Goal: Use online tool/utility: Utilize a website feature to perform a specific function

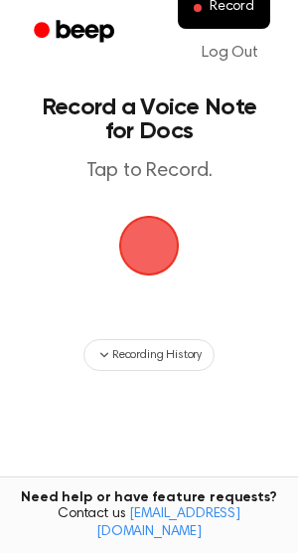
click at [143, 235] on span "button" at bounding box center [149, 246] width 61 height 61
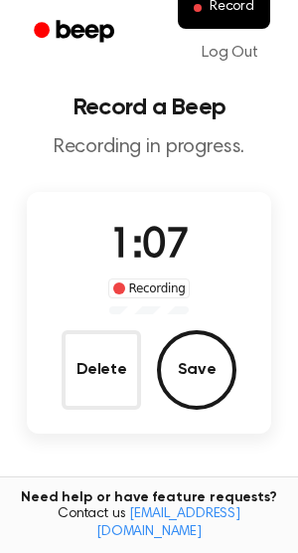
click at [197, 371] on button "Save" at bounding box center [197, 370] width 80 height 80
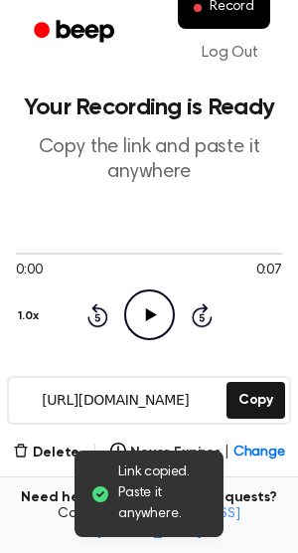
click at [243, 340] on div "0:00 0:07 1.0x Rewind 5 seconds Play Audio Skip 5 seconds" at bounding box center [149, 292] width 267 height 151
click at [127, 297] on icon "Play Audio" at bounding box center [149, 314] width 51 height 51
click at [53, 254] on div at bounding box center [149, 254] width 267 height 2
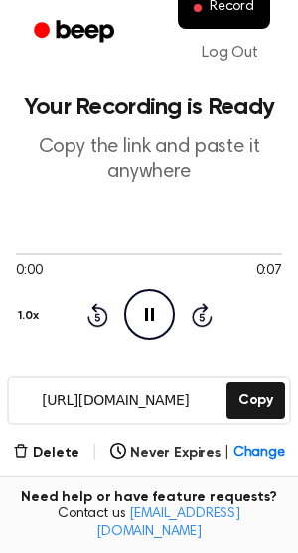
scroll to position [52, 0]
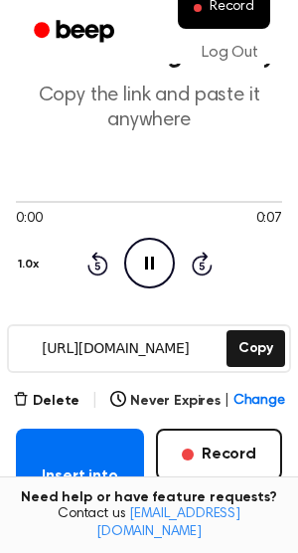
click at [132, 273] on icon "Pause Audio" at bounding box center [149, 263] width 51 height 51
click at [132, 273] on icon "Play Audio" at bounding box center [149, 263] width 51 height 51
click at [30, 199] on div at bounding box center [149, 201] width 267 height 16
drag, startPoint x: 14, startPoint y: 201, endPoint x: 61, endPoint y: 201, distance: 46.8
click at [61, 201] on div at bounding box center [149, 201] width 267 height 16
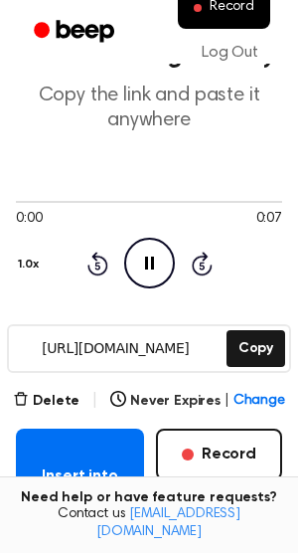
scroll to position [0, 0]
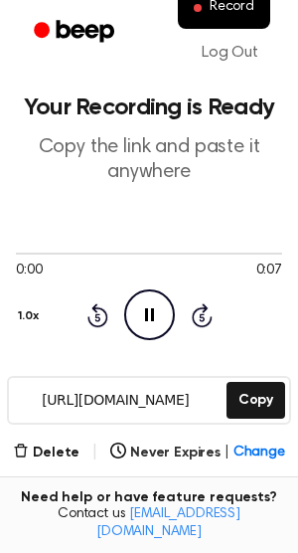
click at [92, 316] on icon "Rewind 5 seconds" at bounding box center [98, 315] width 22 height 26
click at [12, 312] on main "Your Recording is Ready Copy the link and paste it anywhere 0:00 0:07 1.0x Rewi…" at bounding box center [149, 455] width 298 height 911
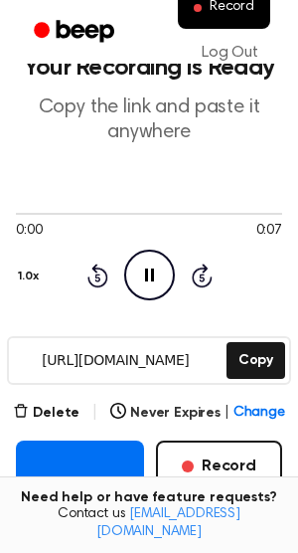
scroll to position [42, 0]
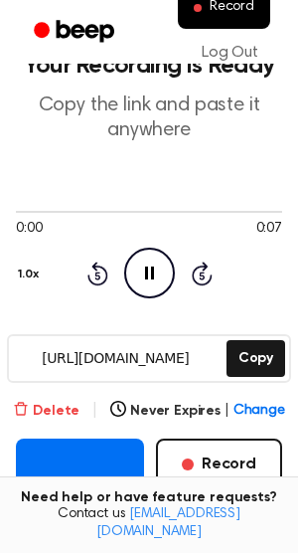
click at [56, 408] on button "Delete" at bounding box center [46, 411] width 67 height 21
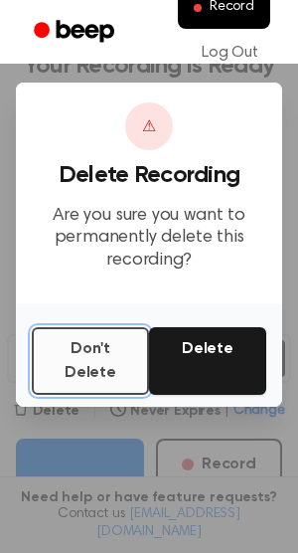
click at [128, 368] on button "Don't Delete" at bounding box center [90, 361] width 117 height 68
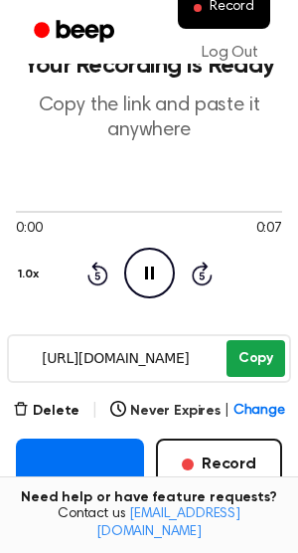
click at [259, 369] on button "Copy" at bounding box center [256, 358] width 59 height 37
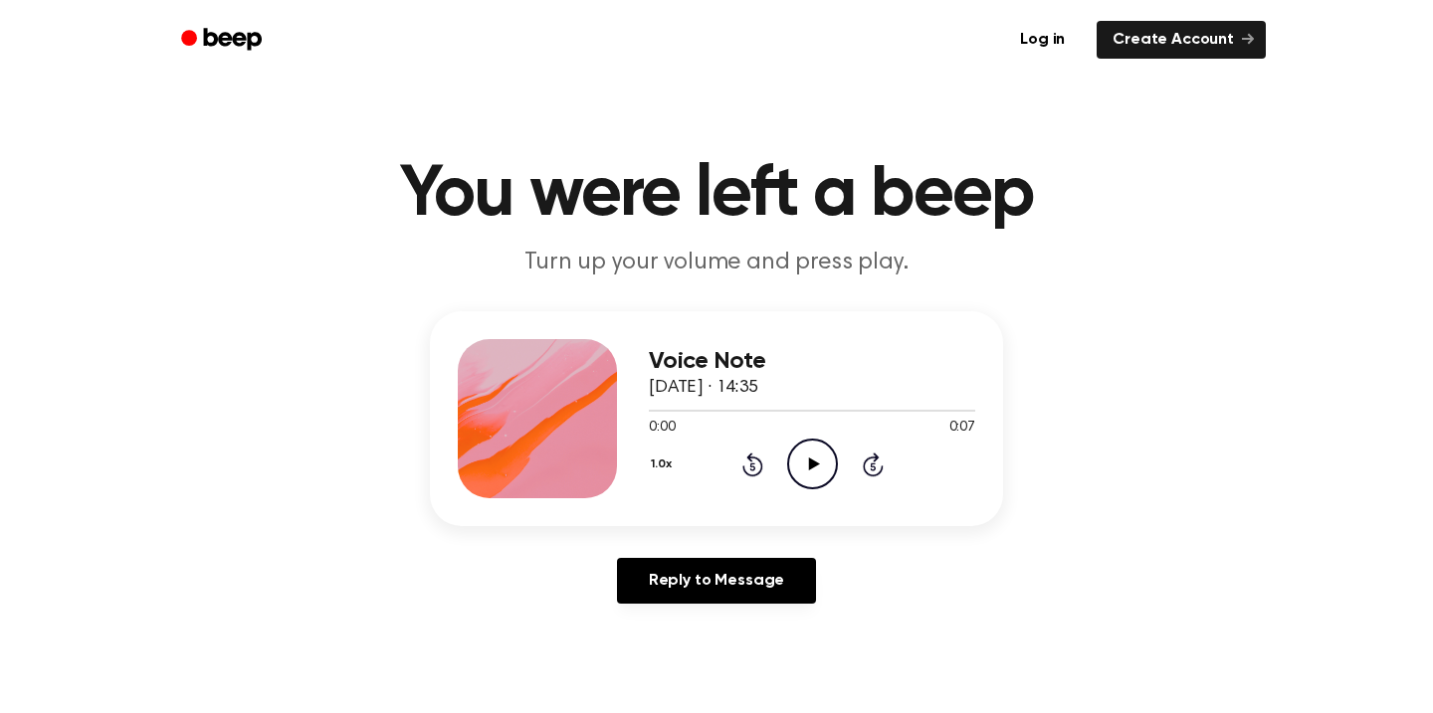
click at [808, 479] on icon "Play Audio" at bounding box center [812, 464] width 51 height 51
click at [808, 480] on icon "Pause Audio" at bounding box center [812, 464] width 51 height 51
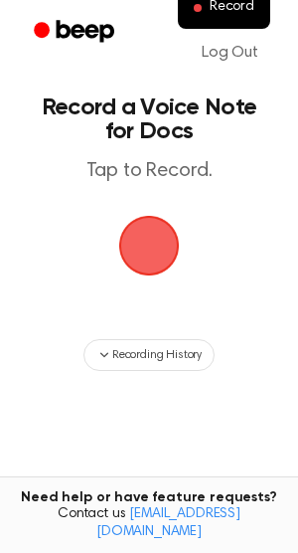
click at [157, 231] on span "button" at bounding box center [148, 245] width 105 height 105
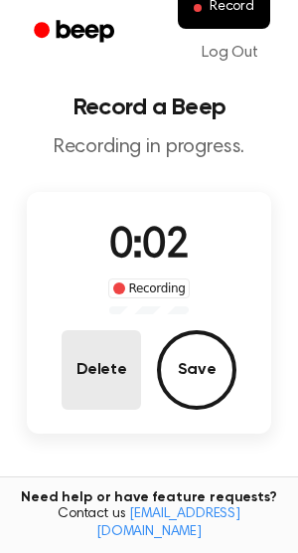
click at [117, 356] on button "Delete" at bounding box center [102, 370] width 80 height 80
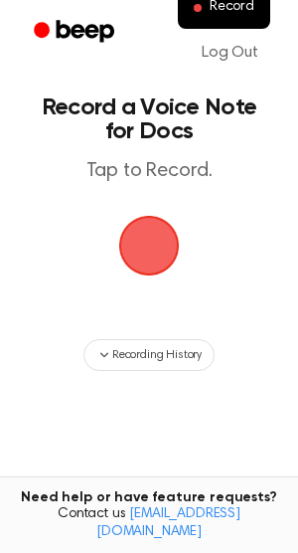
click at [161, 271] on span "button" at bounding box center [149, 246] width 84 height 84
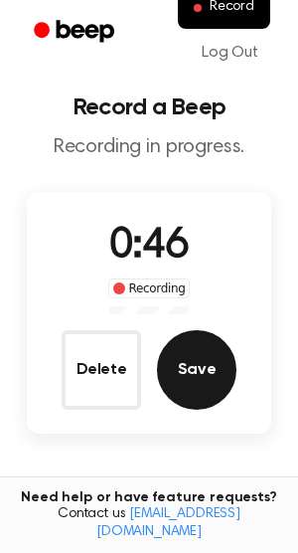
click at [198, 388] on button "Save" at bounding box center [197, 370] width 80 height 80
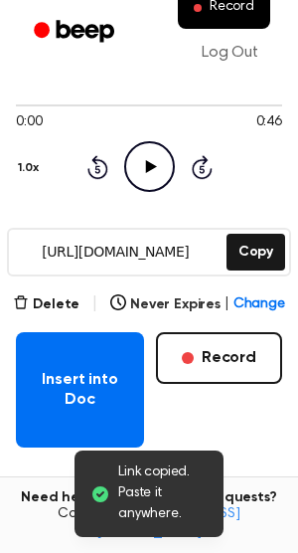
scroll to position [174, 0]
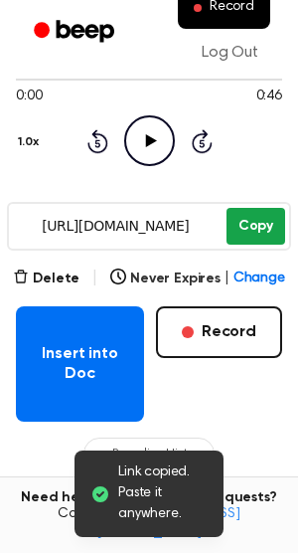
click at [255, 217] on button "Copy" at bounding box center [256, 226] width 59 height 37
